Goal: Information Seeking & Learning: Check status

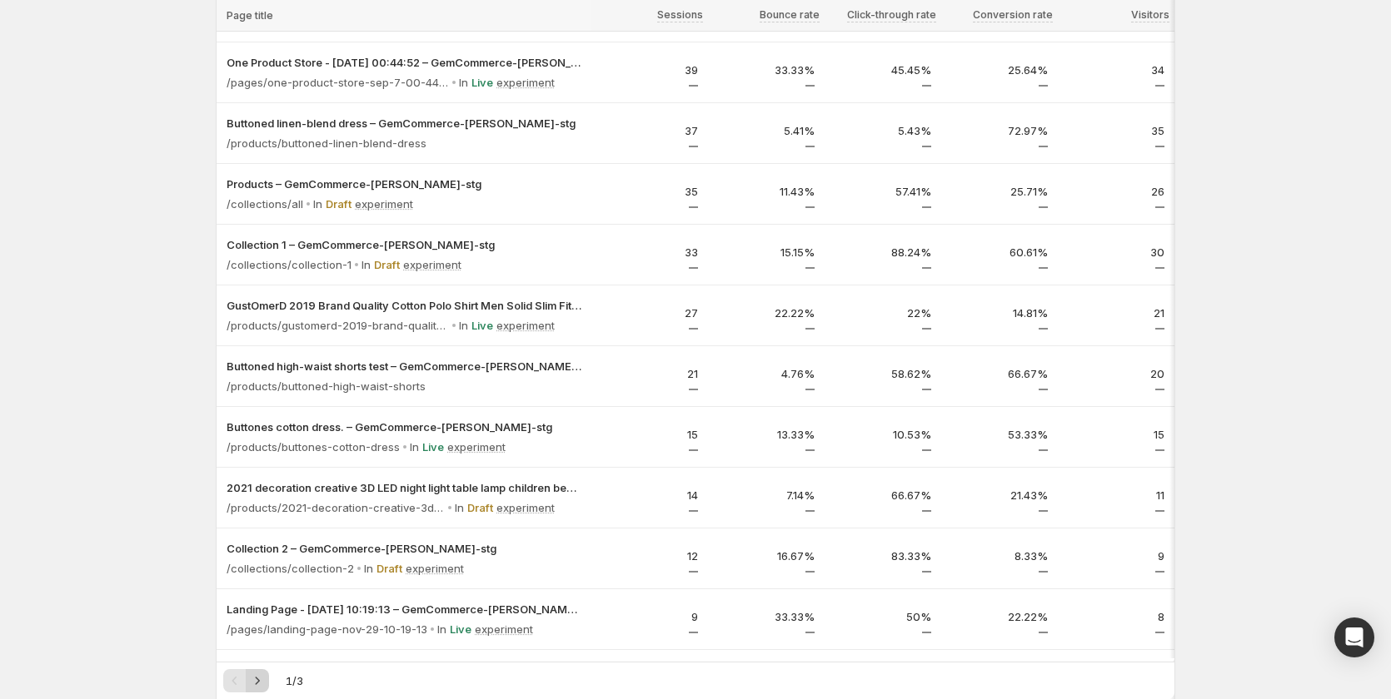
click at [262, 676] on icon "Next" at bounding box center [257, 681] width 17 height 17
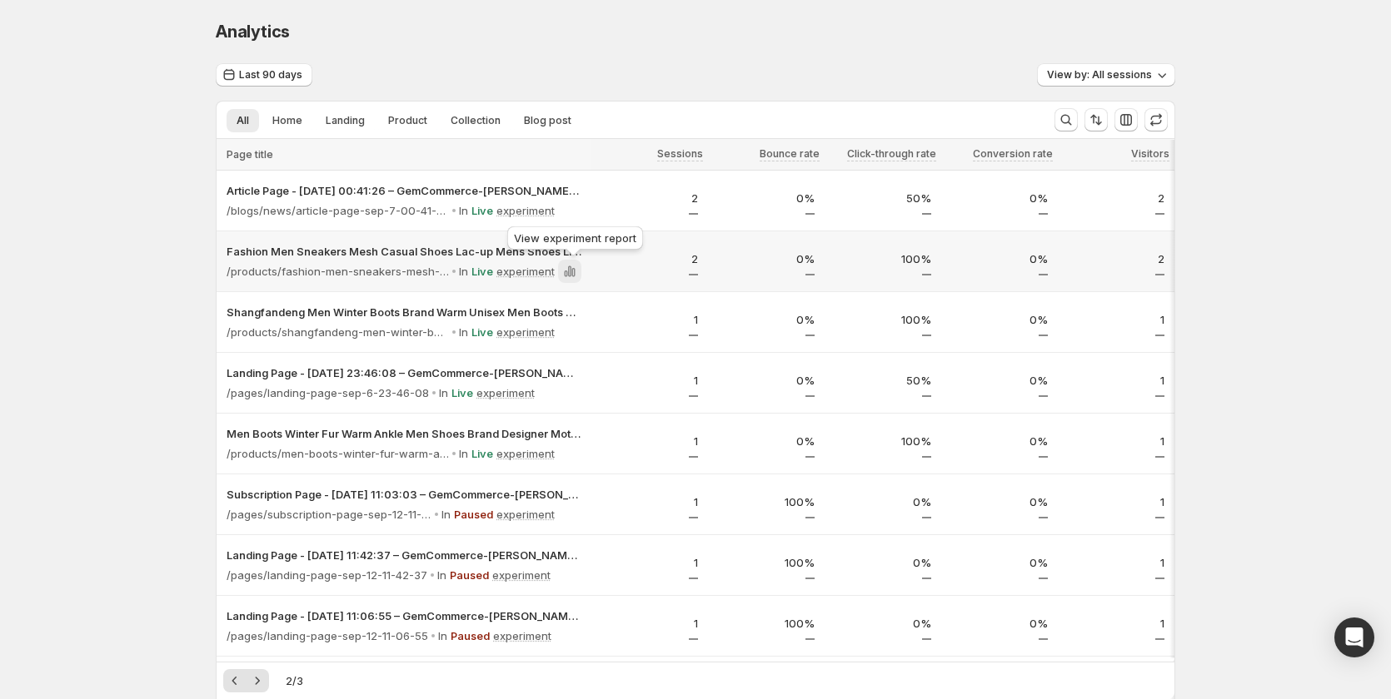
click at [578, 273] on icon at bounding box center [569, 271] width 17 height 17
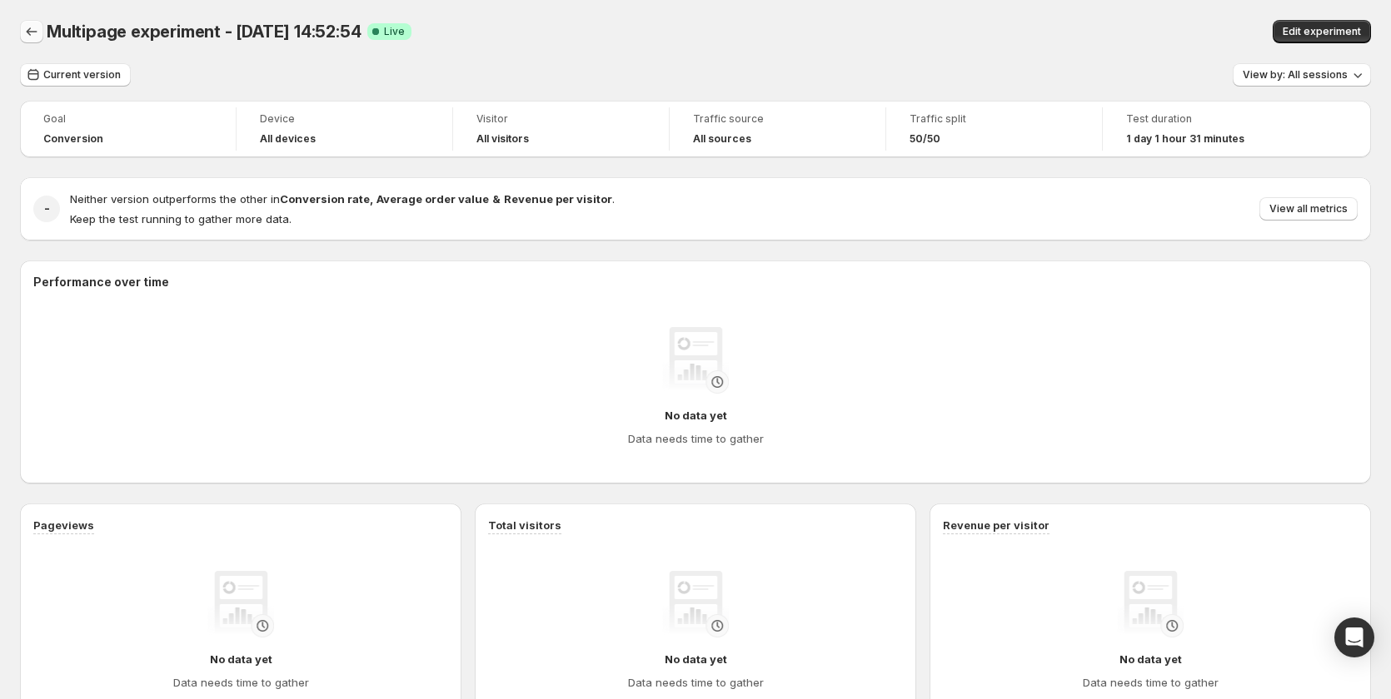
click at [35, 29] on icon "Back" at bounding box center [31, 31] width 17 height 17
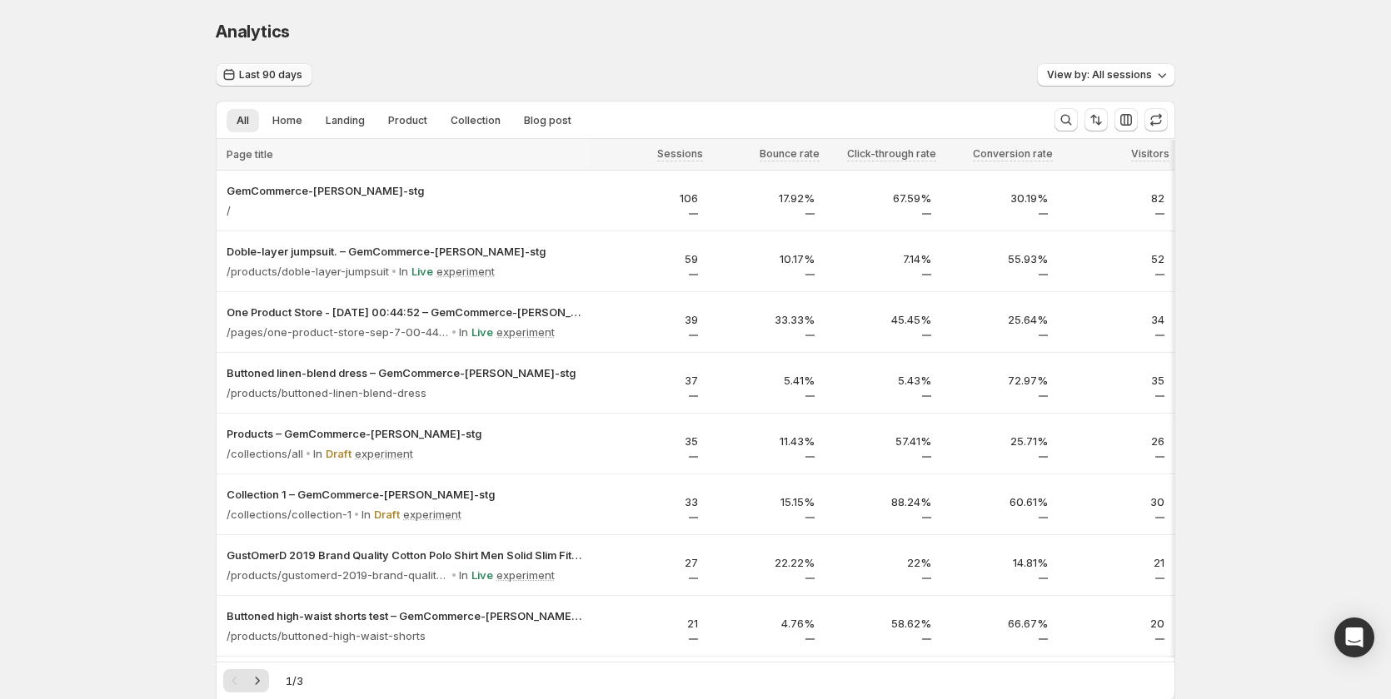
click at [291, 72] on span "Last 90 days" at bounding box center [270, 74] width 63 height 13
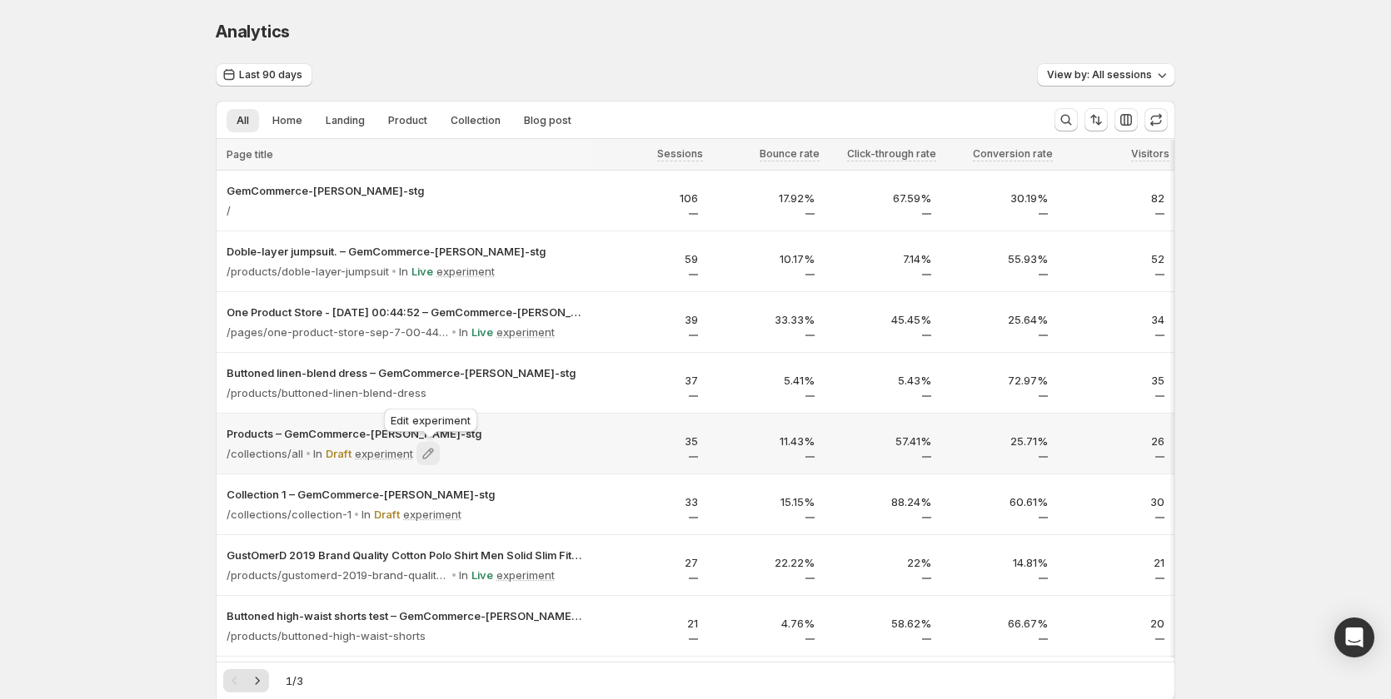
scroll to position [416, 0]
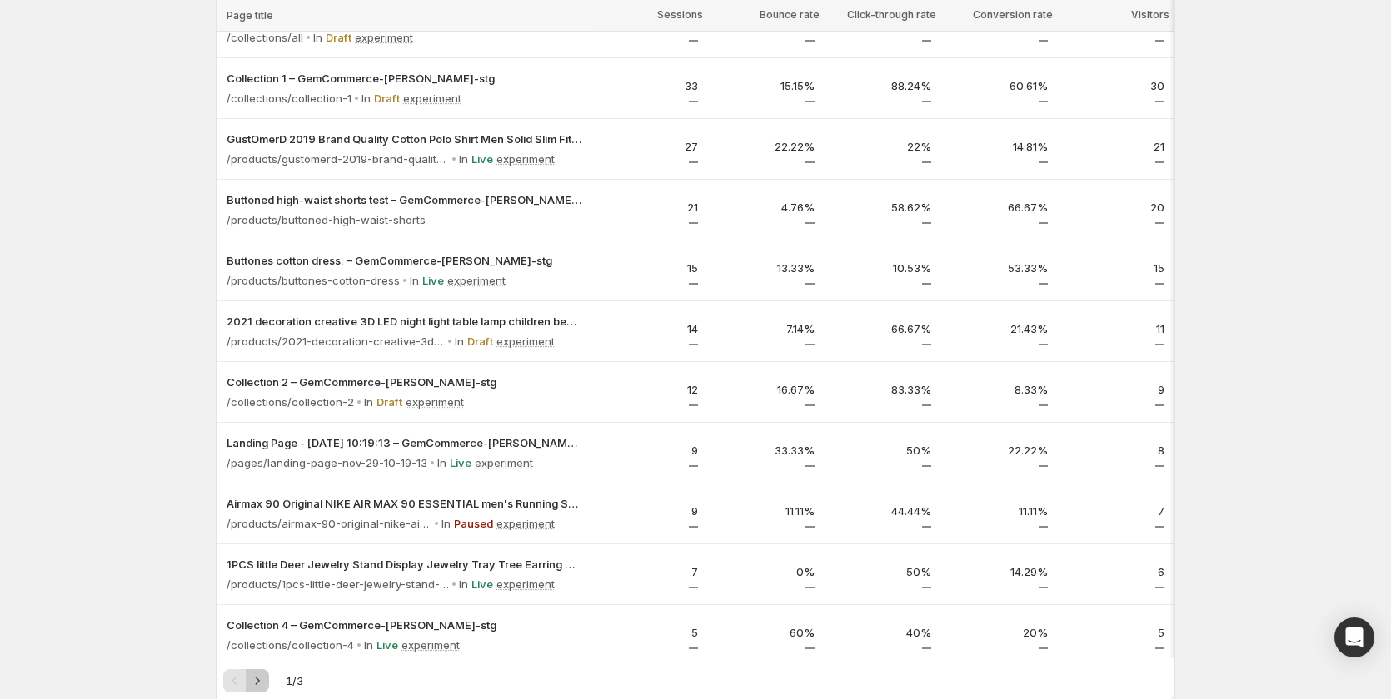
click at [269, 681] on button "Next" at bounding box center [257, 680] width 23 height 23
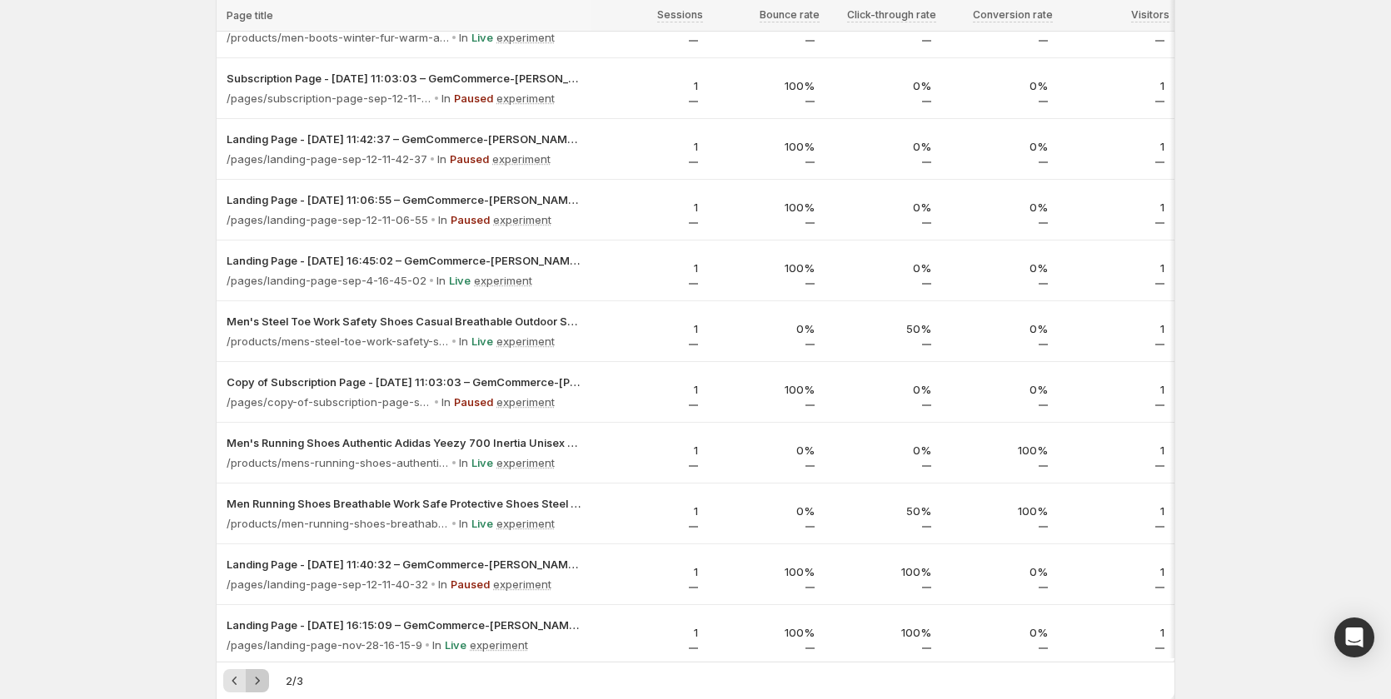
click at [269, 681] on button "Next" at bounding box center [257, 680] width 23 height 23
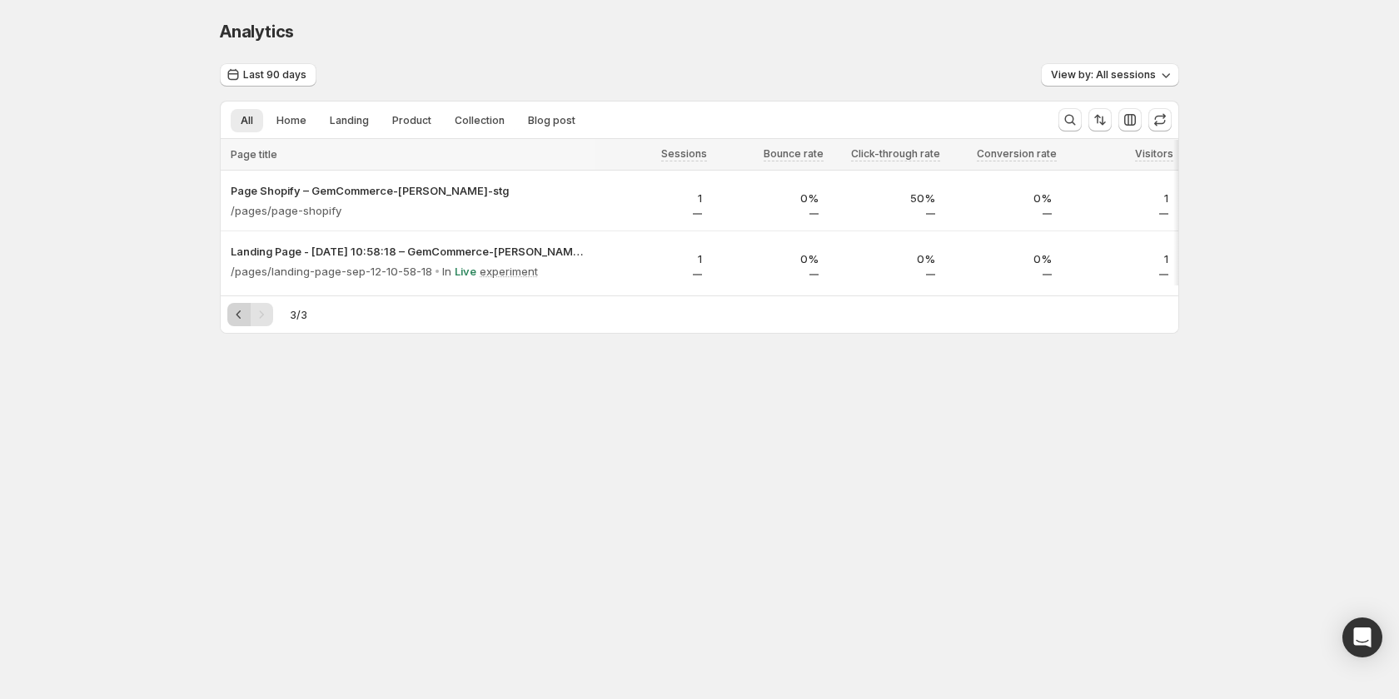
click at [240, 322] on icon "Previous" at bounding box center [239, 314] width 17 height 17
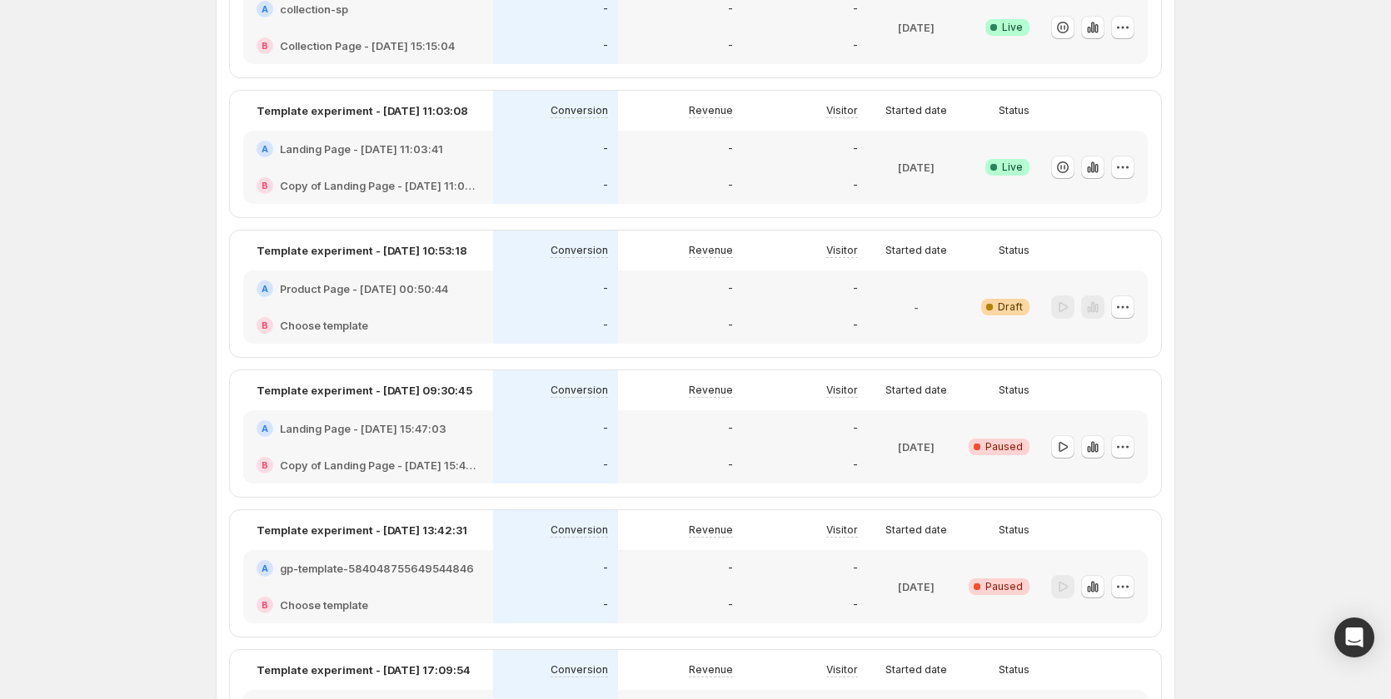
scroll to position [608, 0]
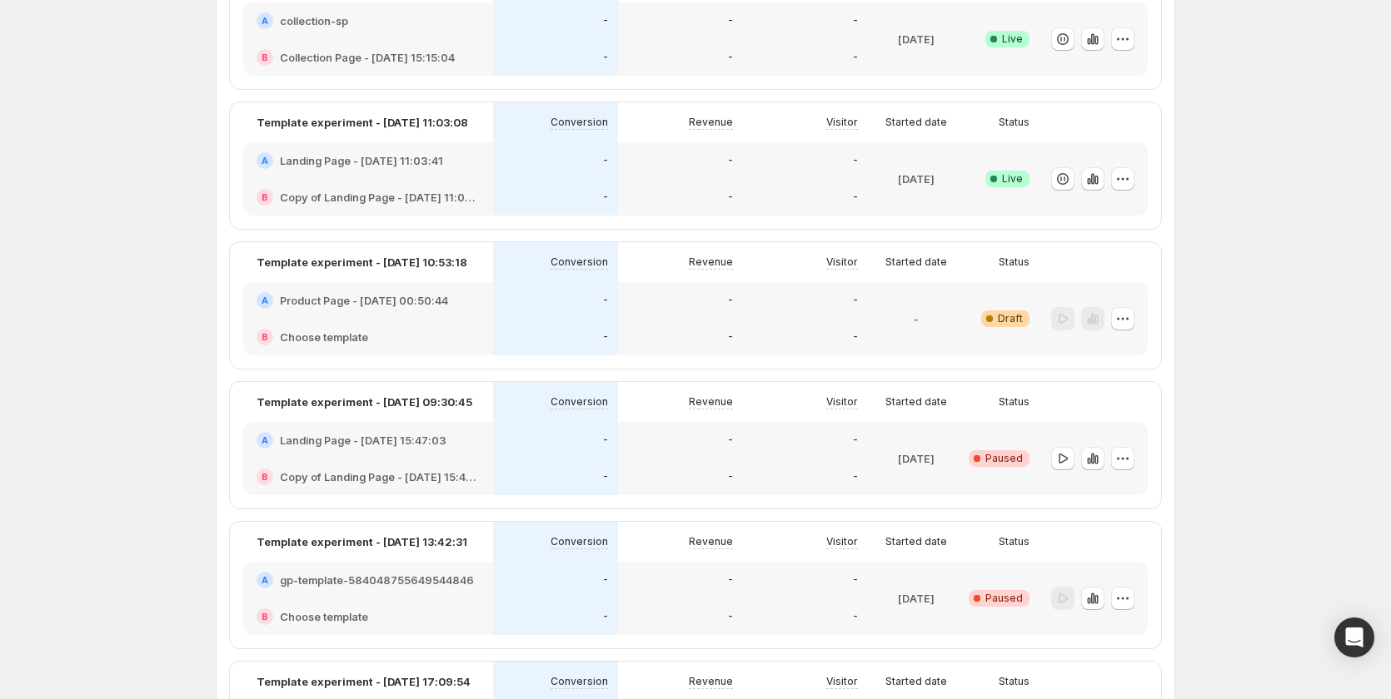
click at [476, 324] on div "B Choose template" at bounding box center [368, 337] width 250 height 37
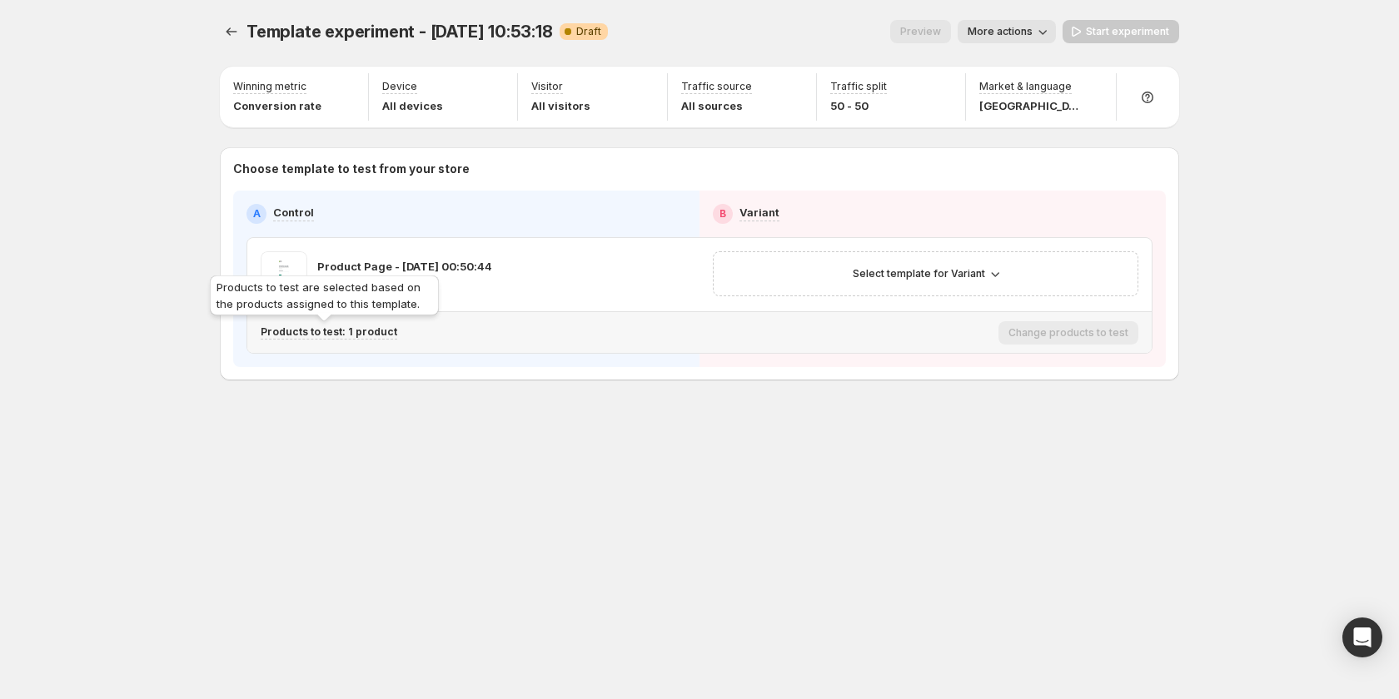
click at [371, 330] on p "Products to test: 1 product" at bounding box center [329, 332] width 137 height 13
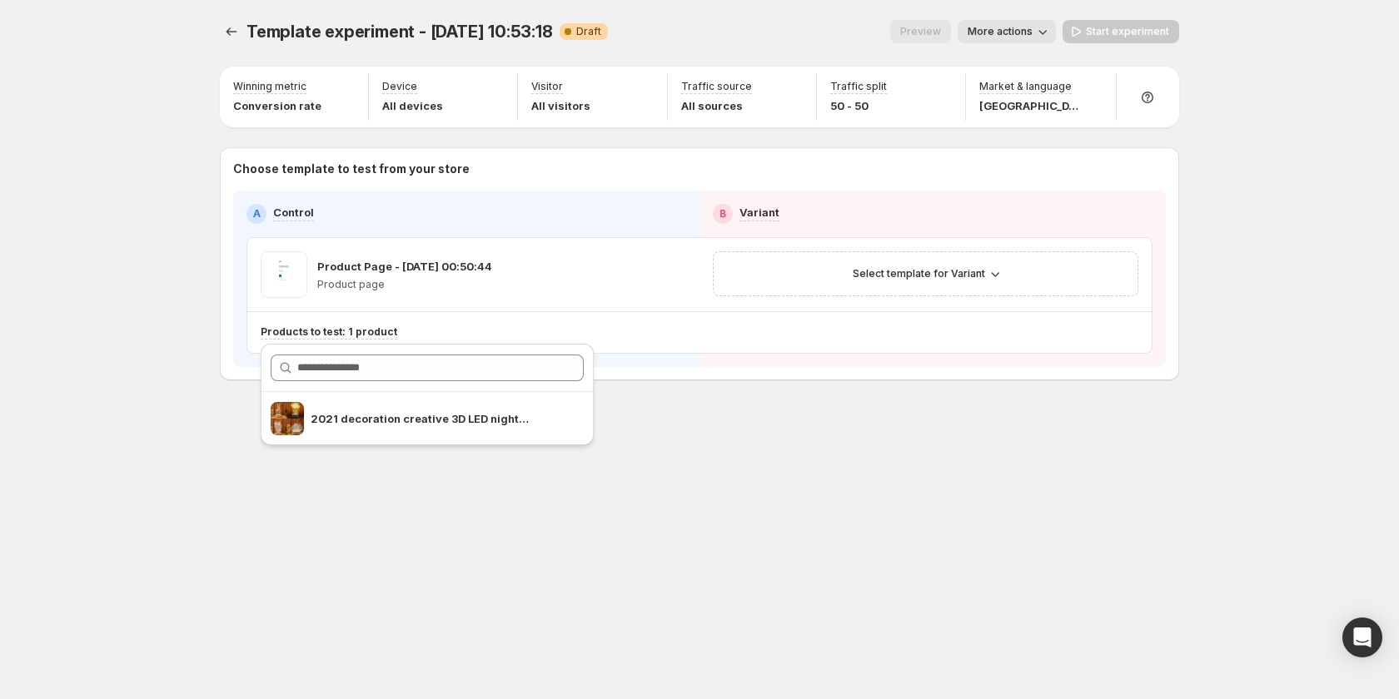
click at [362, 470] on div "Template experiment - Sep 17, 10:53:18. This page is ready Template experiment …" at bounding box center [699, 349] width 999 height 699
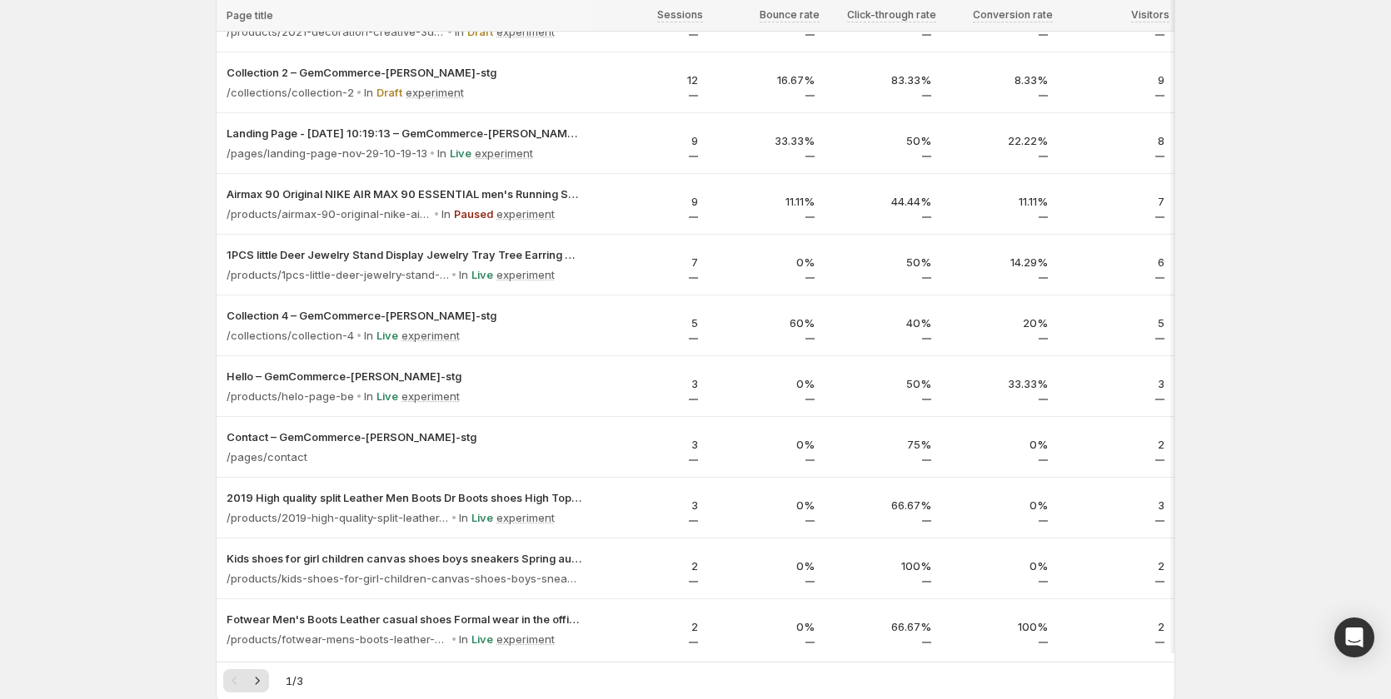
scroll to position [825, 0]
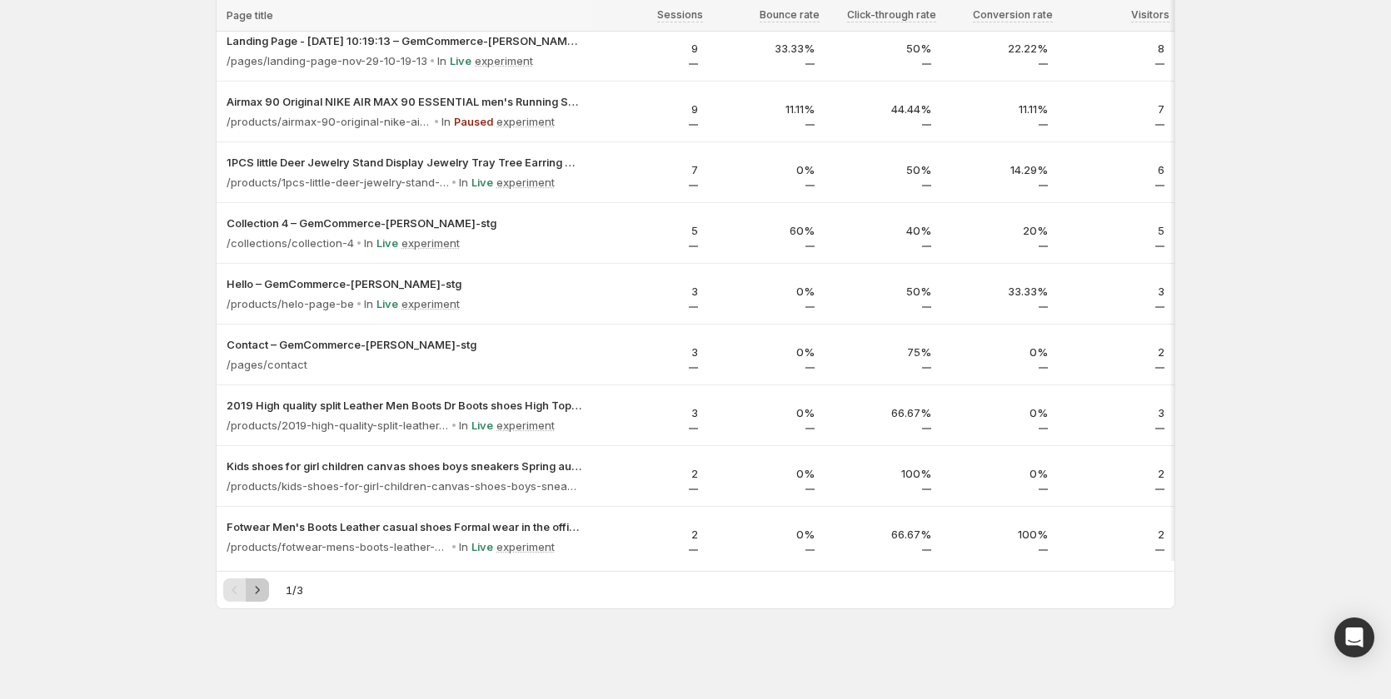
click at [254, 579] on button "Next" at bounding box center [257, 590] width 23 height 23
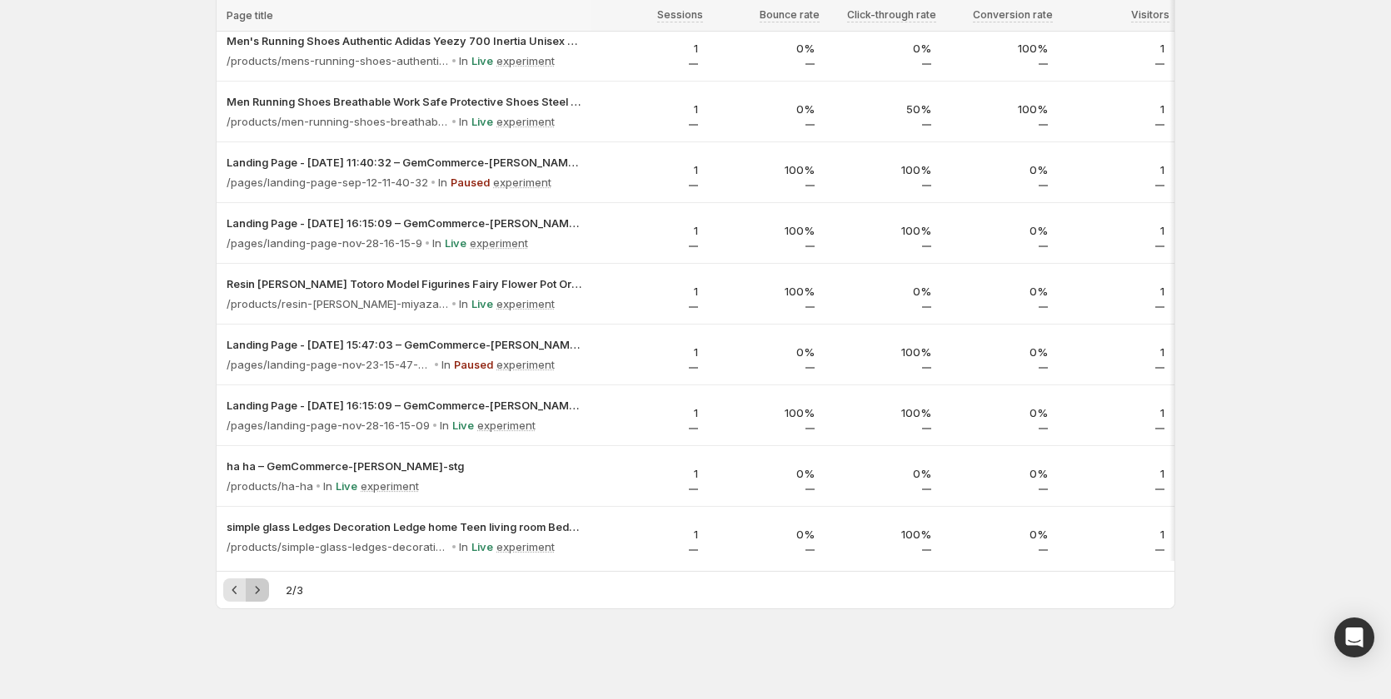
click at [261, 587] on icon "Next" at bounding box center [257, 590] width 17 height 17
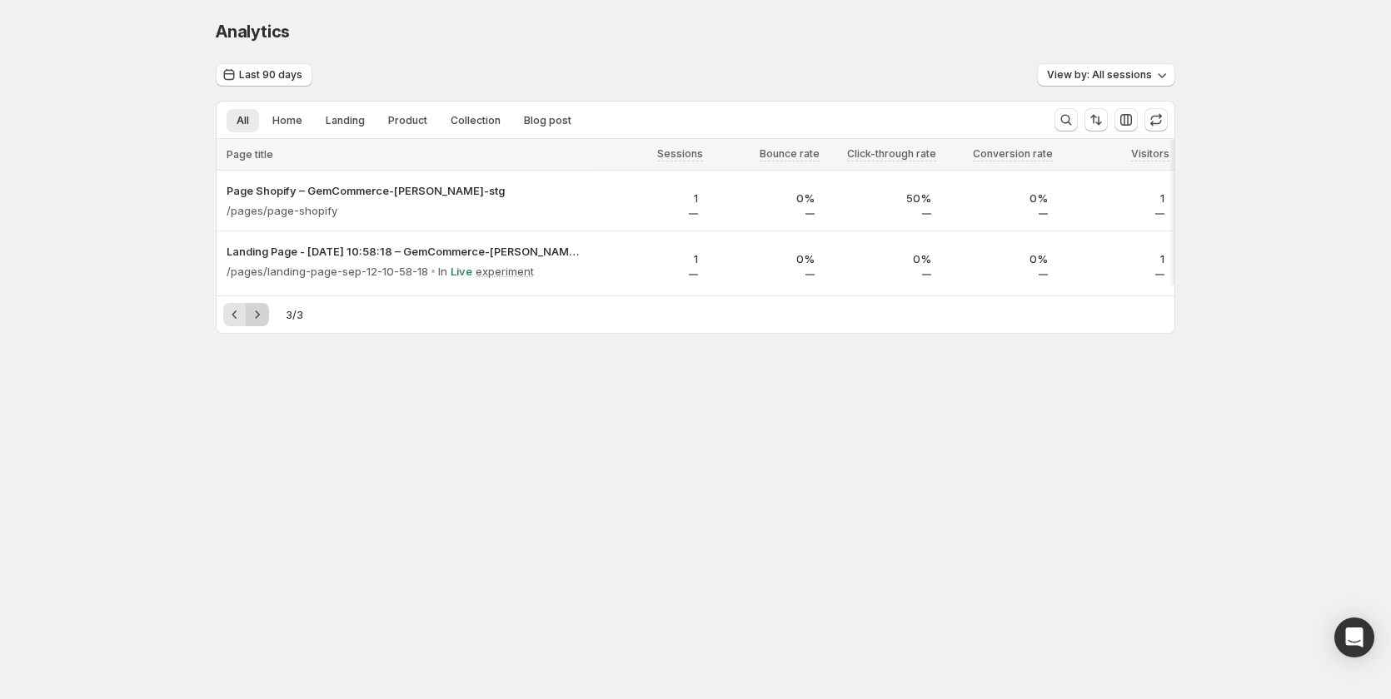
scroll to position [0, 0]
click at [230, 326] on button "Previous" at bounding box center [238, 314] width 23 height 23
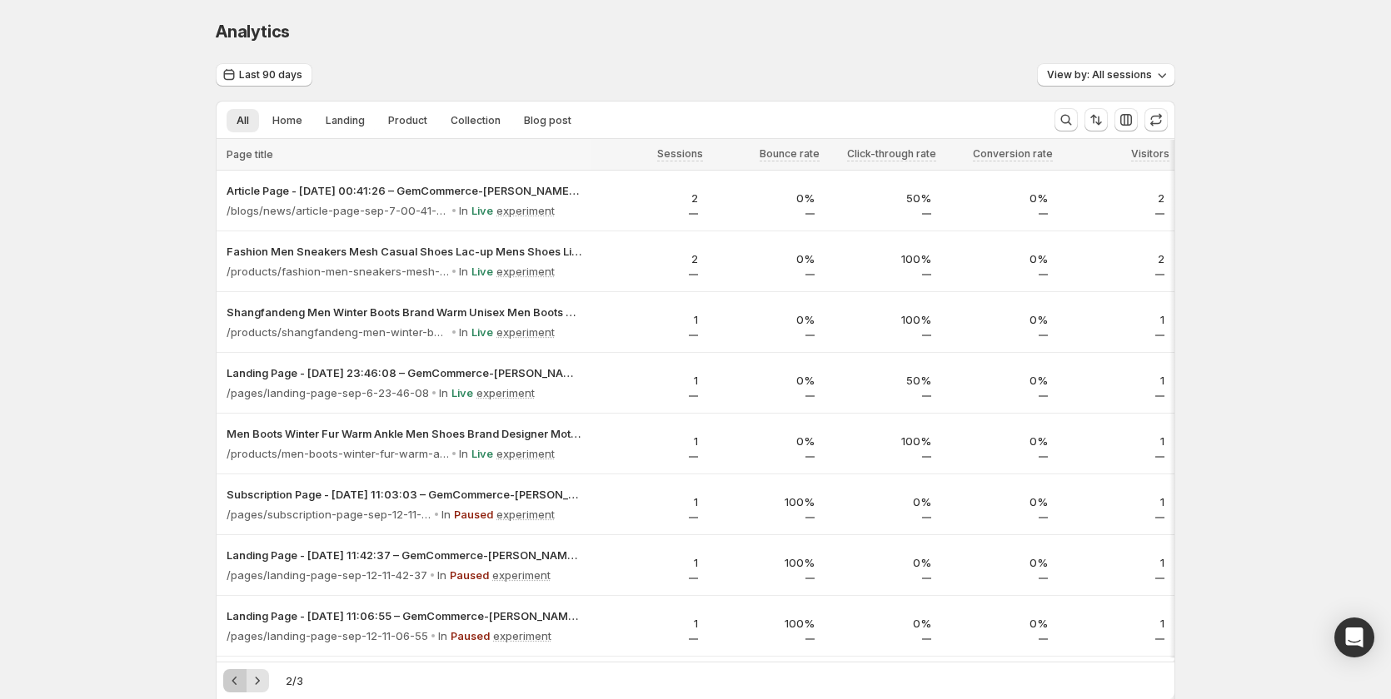
click at [233, 682] on icon "Previous" at bounding box center [234, 681] width 17 height 17
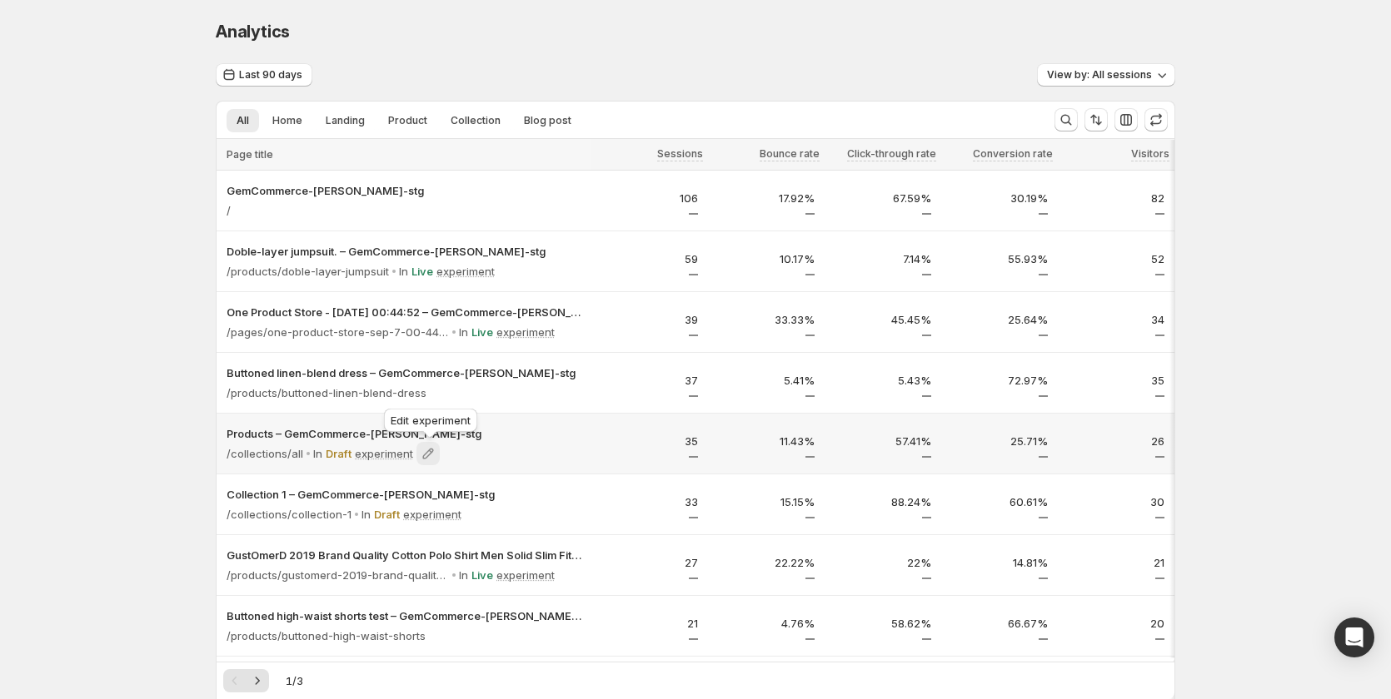
click at [425, 451] on icon at bounding box center [428, 453] width 17 height 17
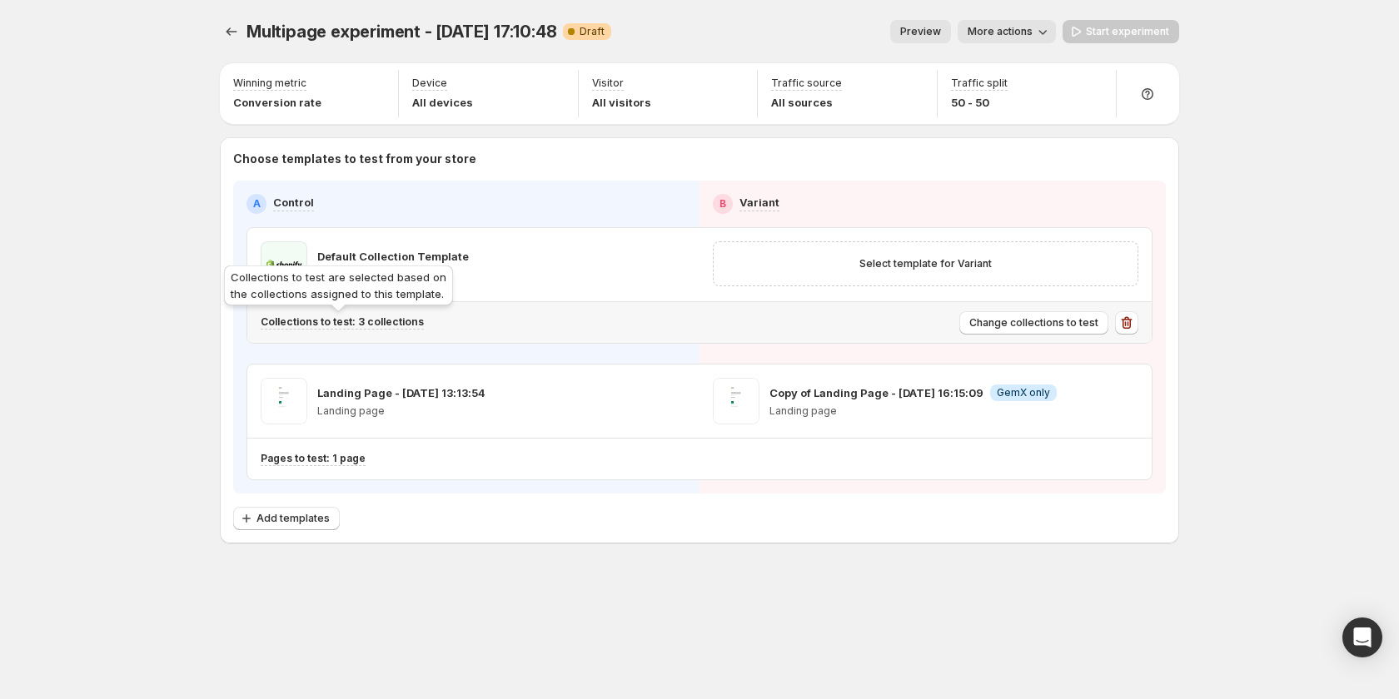
click at [399, 324] on p "Collections to test: 3 collections" at bounding box center [342, 322] width 163 height 13
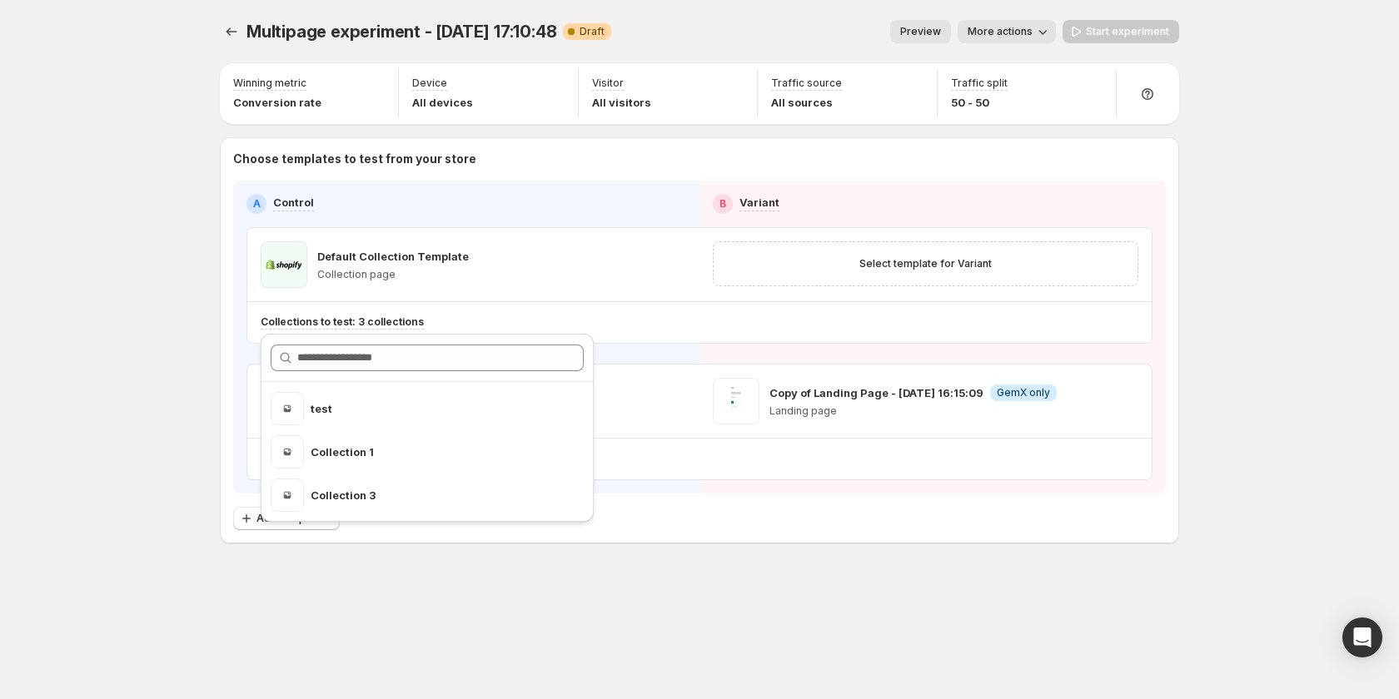
click at [172, 348] on div "Multipage experiment - Sep 15, 17:10:48. This page is ready Multipage experimen…" at bounding box center [699, 349] width 1399 height 699
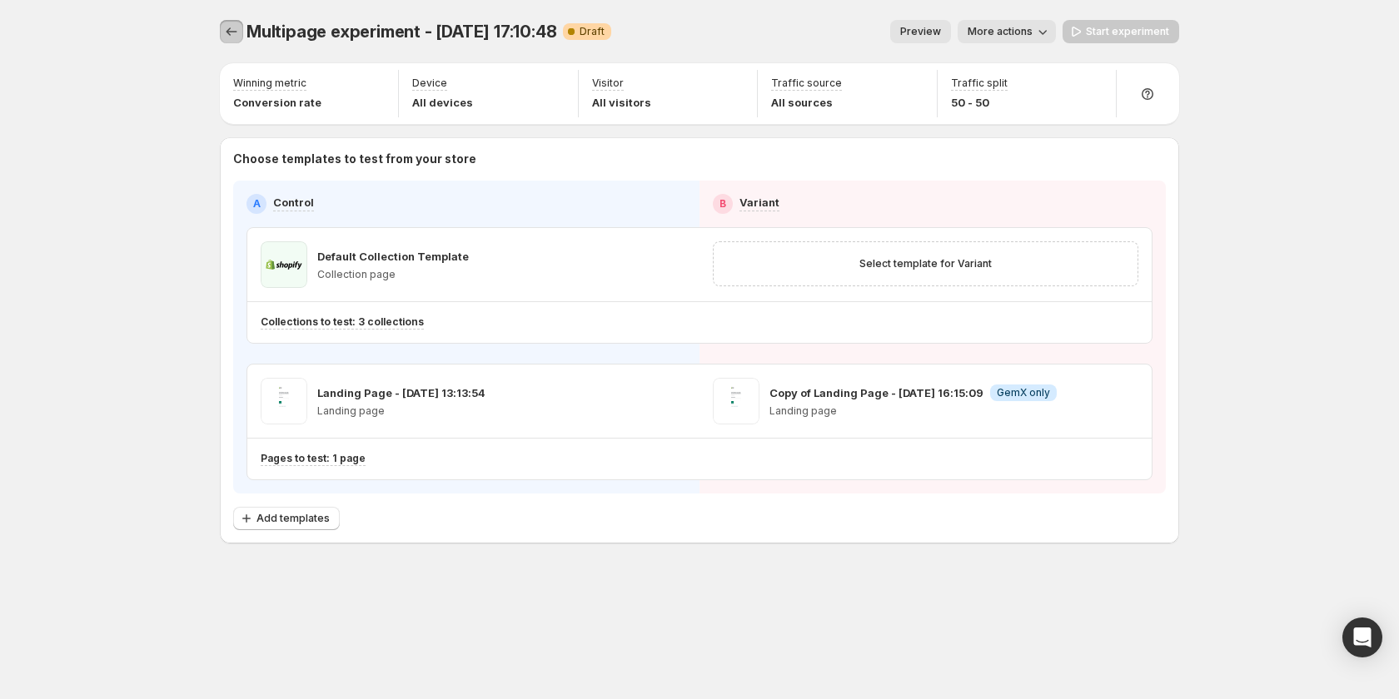
click at [230, 27] on icon "Experiments" at bounding box center [231, 31] width 17 height 17
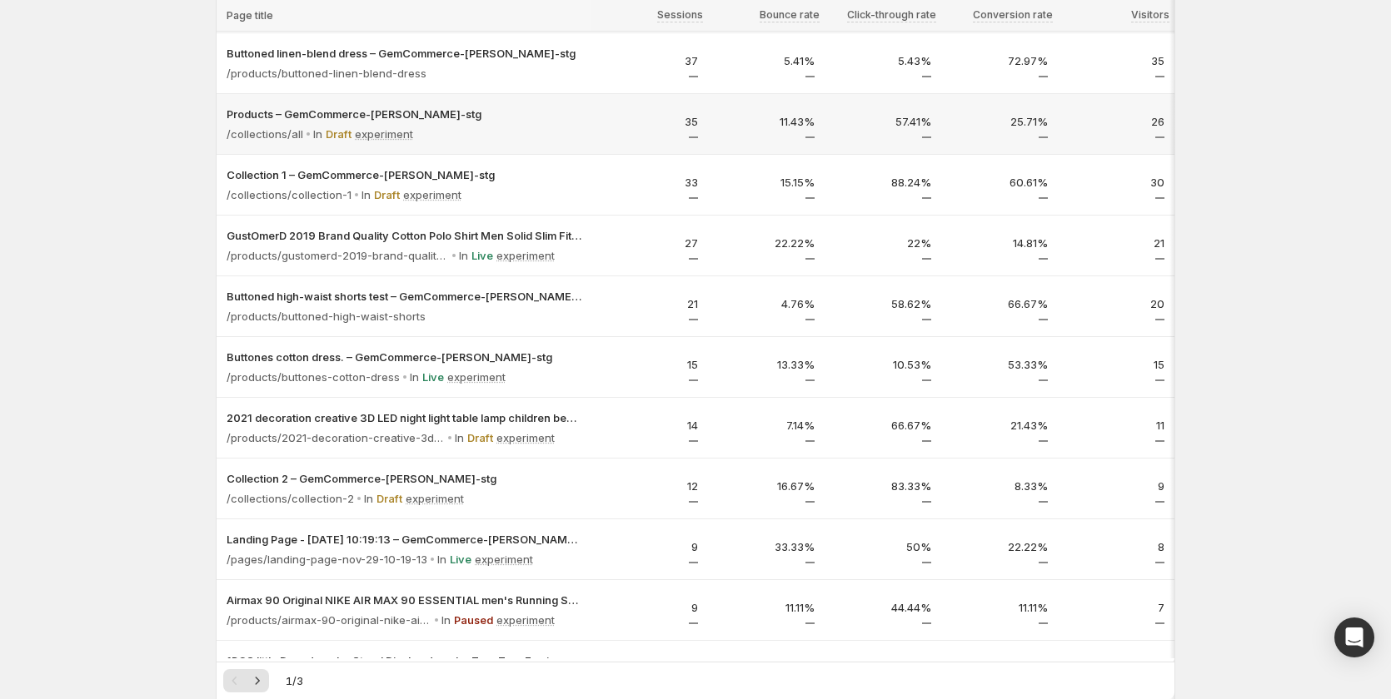
scroll to position [333, 0]
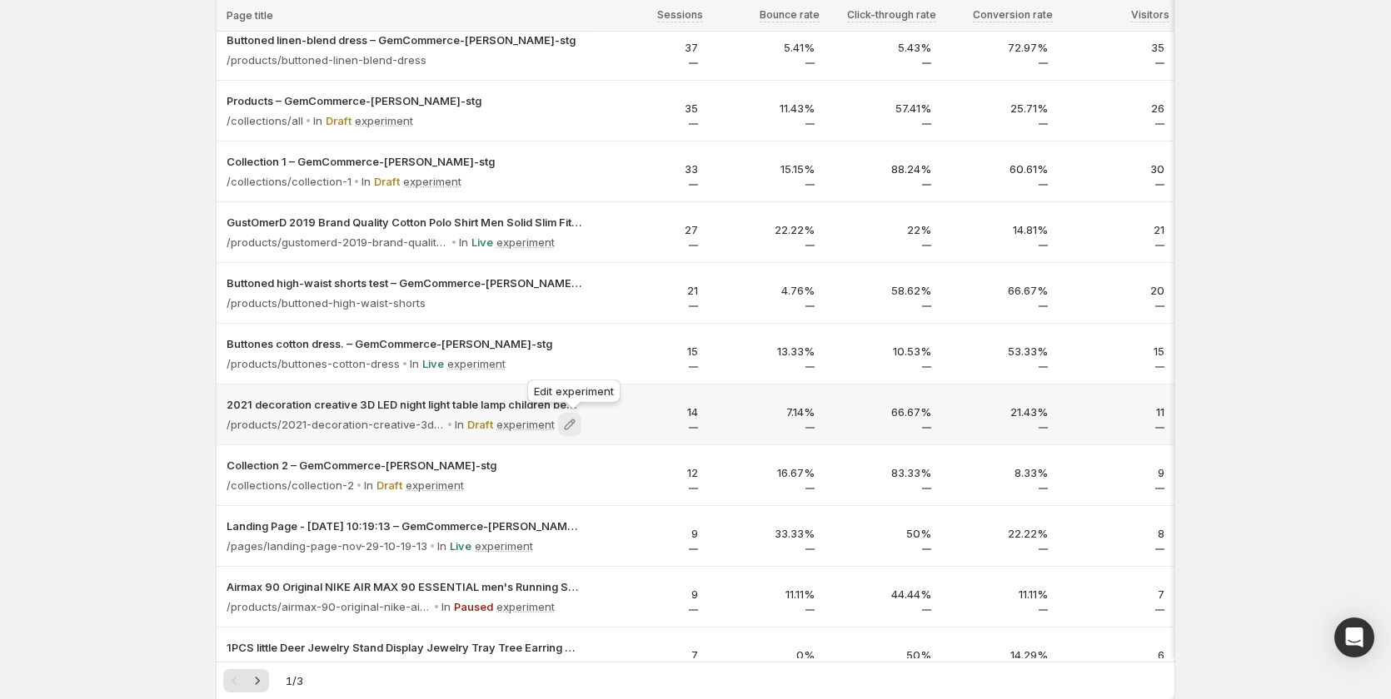
click at [576, 426] on icon at bounding box center [569, 424] width 17 height 17
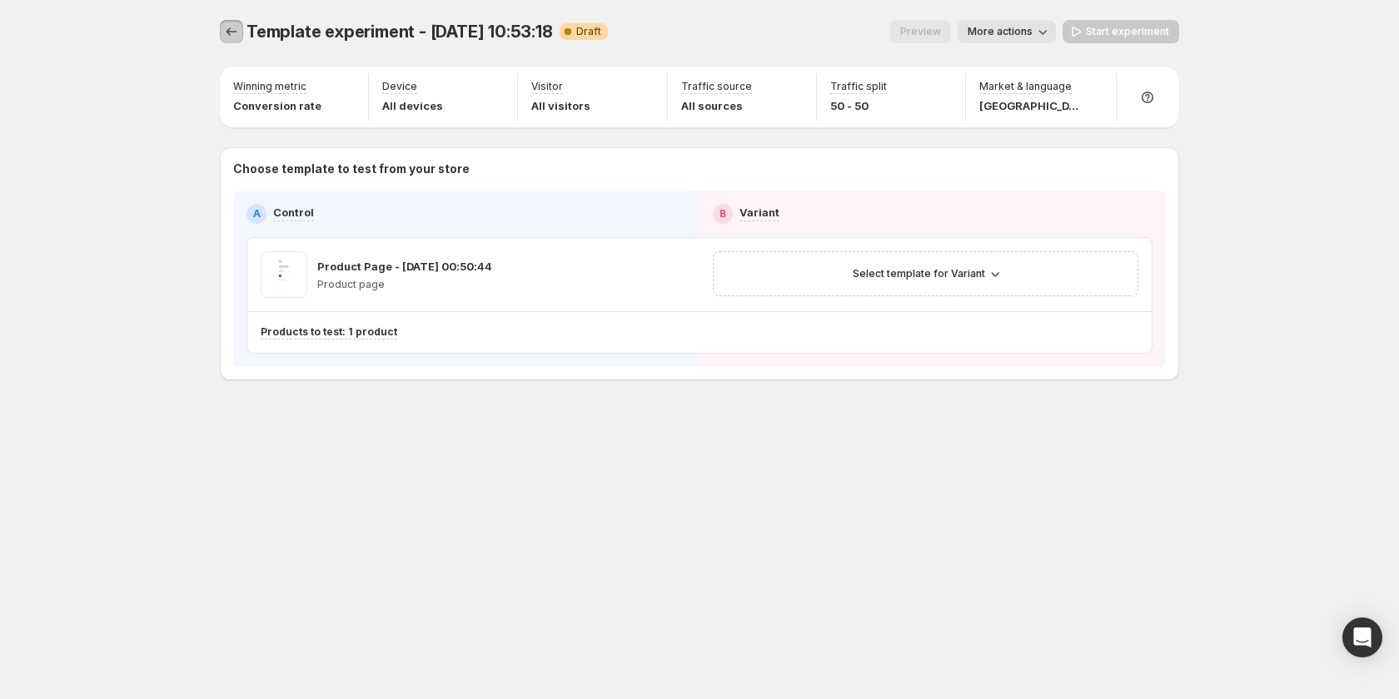
click at [236, 37] on icon "Experiments" at bounding box center [231, 31] width 17 height 17
